Goal: Information Seeking & Learning: Learn about a topic

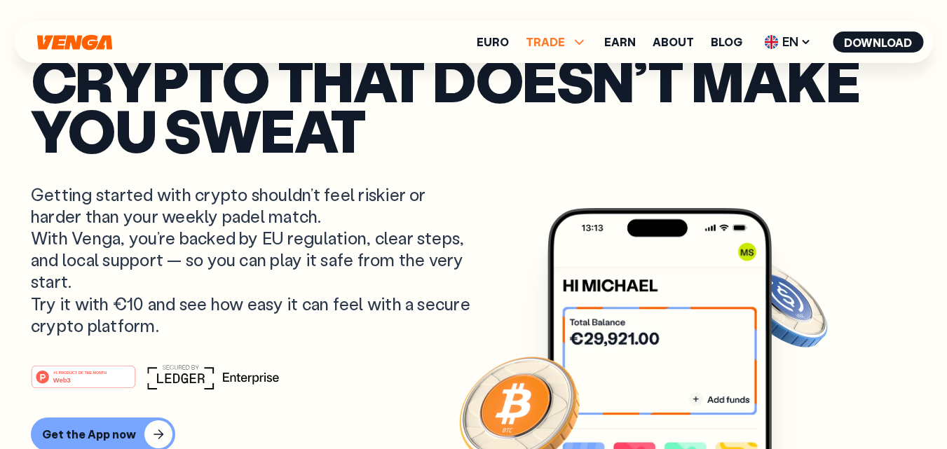
click at [565, 39] on span "TRADE" at bounding box center [545, 41] width 39 height 11
click at [629, 36] on link "Earn" at bounding box center [620, 41] width 32 height 11
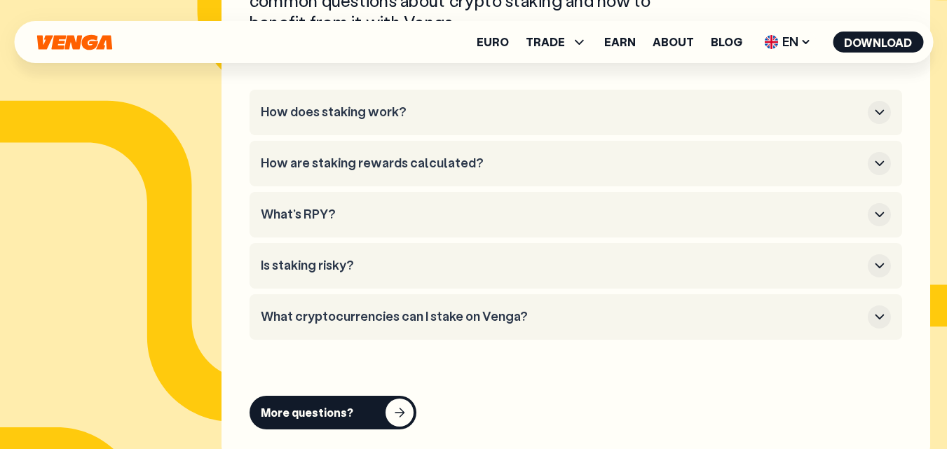
scroll to position [6098, 0]
click at [361, 112] on h3 "How does staking work?" at bounding box center [561, 111] width 601 height 15
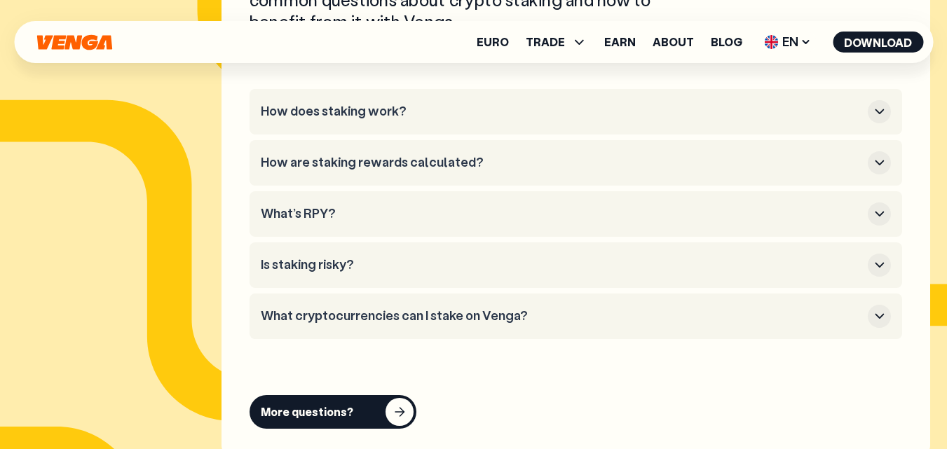
click at [361, 112] on h3 "How does staking work?" at bounding box center [561, 111] width 601 height 15
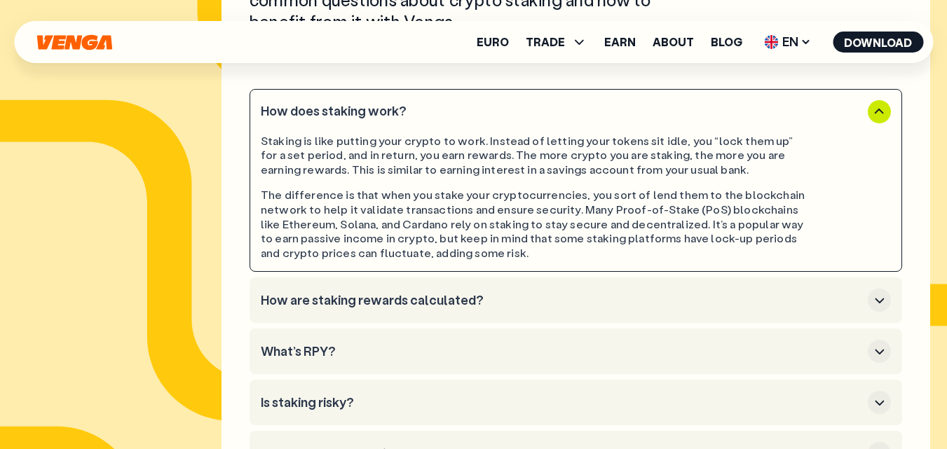
click at [361, 112] on h3 "How does staking work?" at bounding box center [561, 111] width 601 height 15
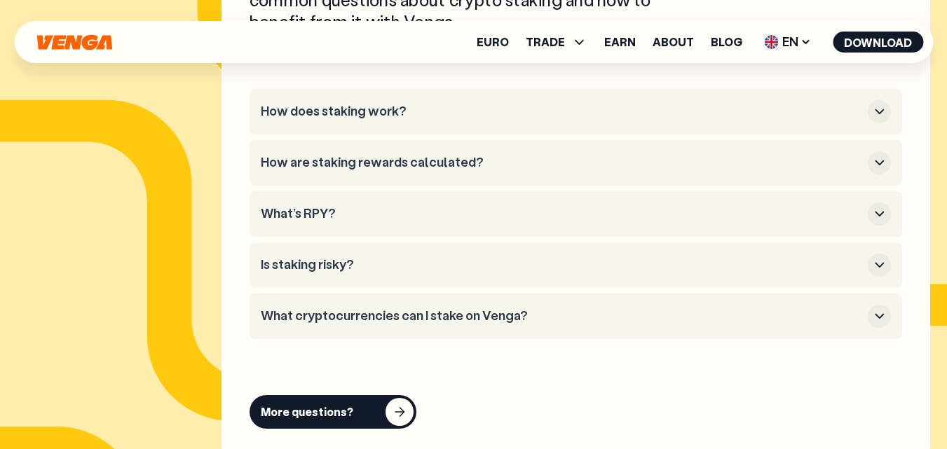
click at [339, 270] on h3 "Is staking risky?" at bounding box center [561, 264] width 601 height 15
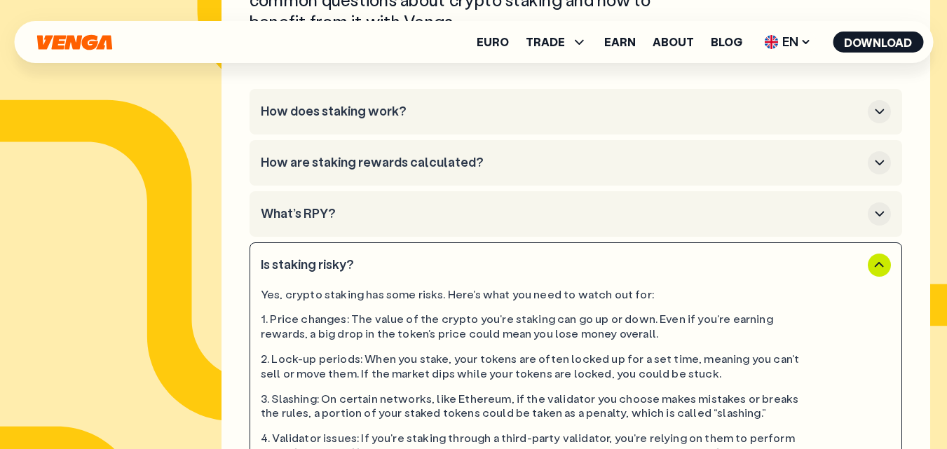
click at [339, 270] on h3 "Is staking risky?" at bounding box center [561, 264] width 601 height 15
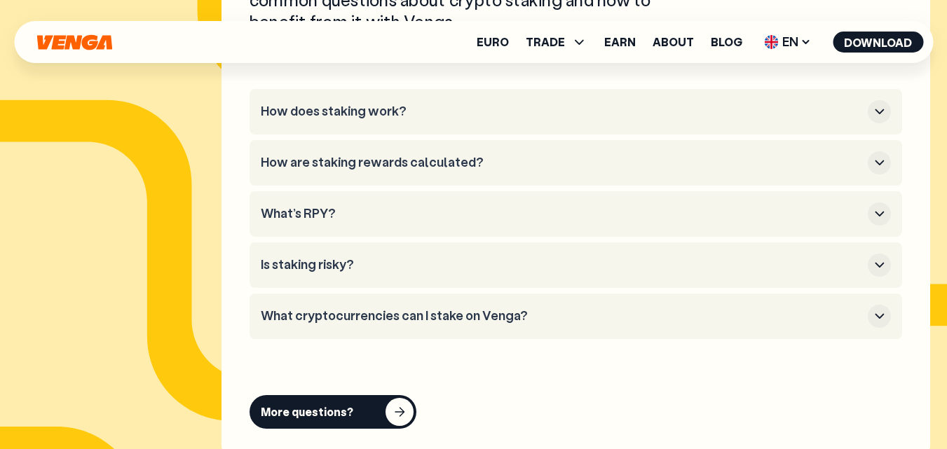
click at [344, 310] on h3 "What cryptocurrencies can I stake on Venga?" at bounding box center [561, 315] width 601 height 15
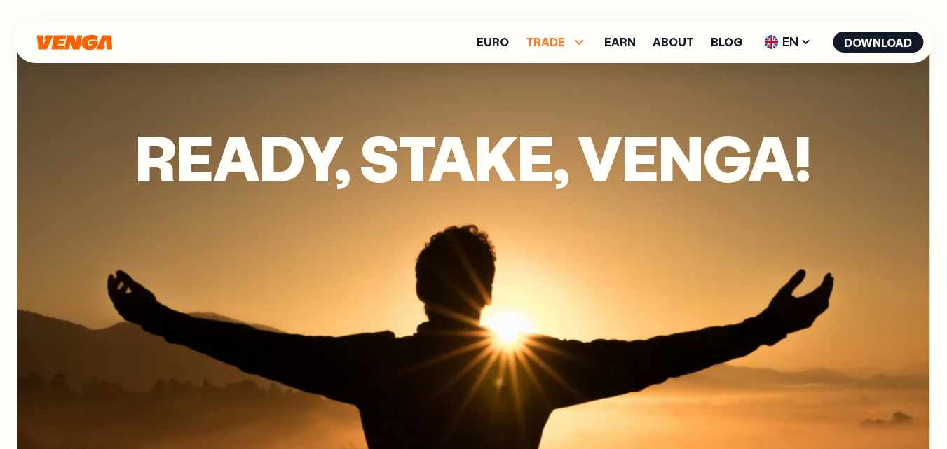
scroll to position [5397, 0]
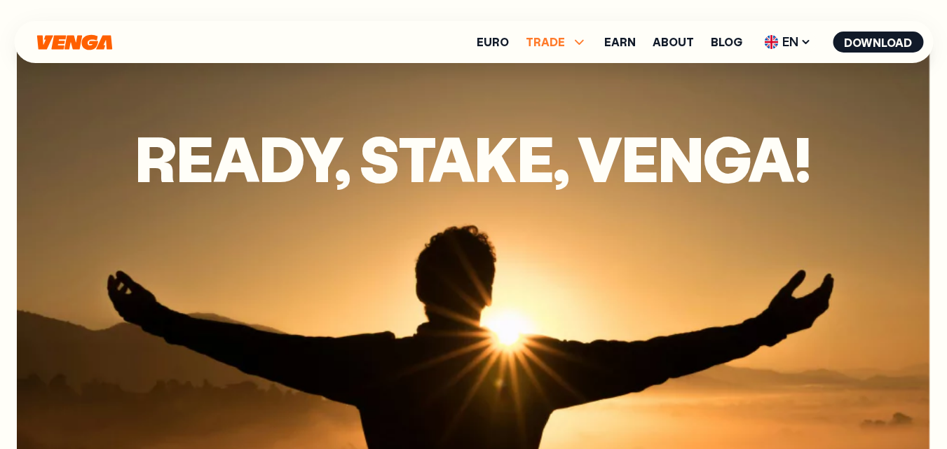
click at [573, 36] on span "TRADE" at bounding box center [557, 42] width 62 height 17
